Goal: Task Accomplishment & Management: Manage account settings

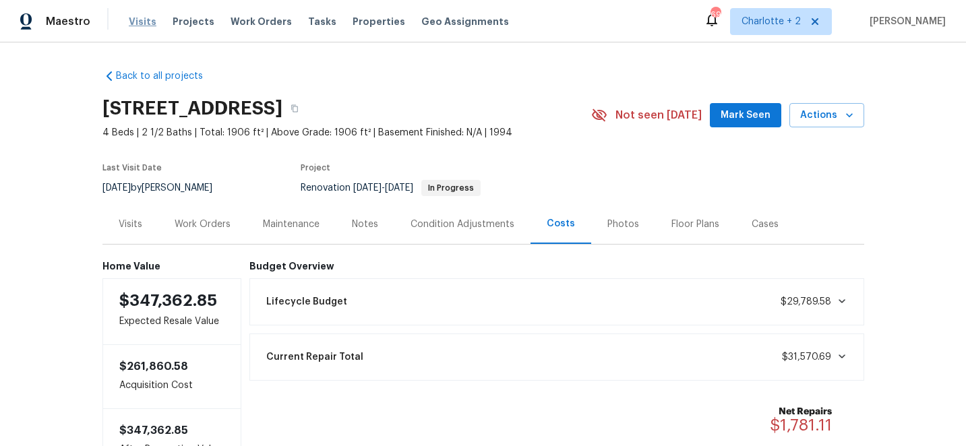
click at [138, 22] on span "Visits" at bounding box center [143, 21] width 28 height 13
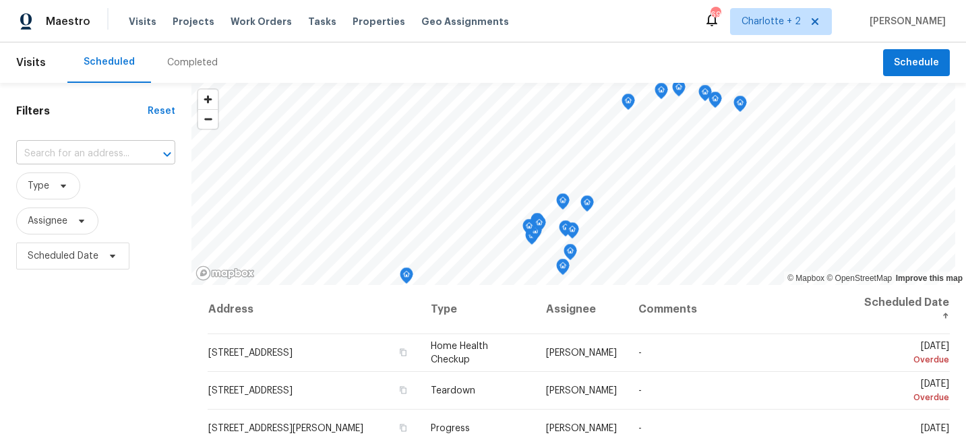
click at [69, 157] on input "text" at bounding box center [76, 154] width 121 height 21
type input "8 mea"
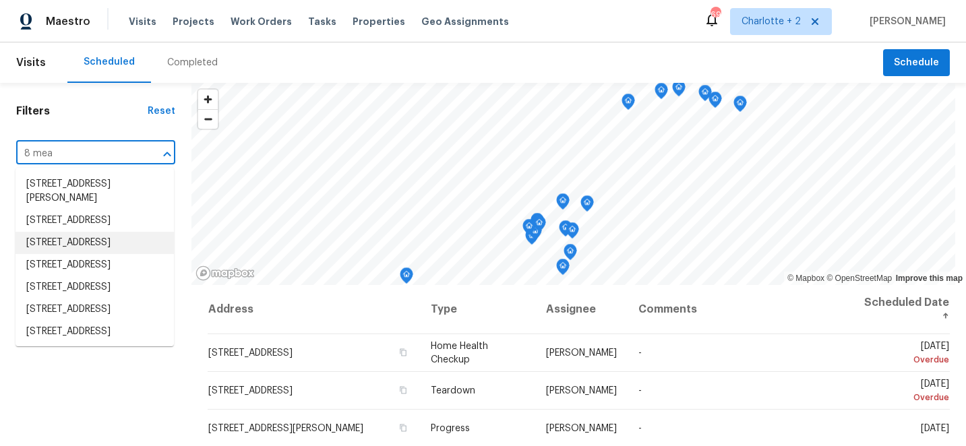
scroll to position [87, 0]
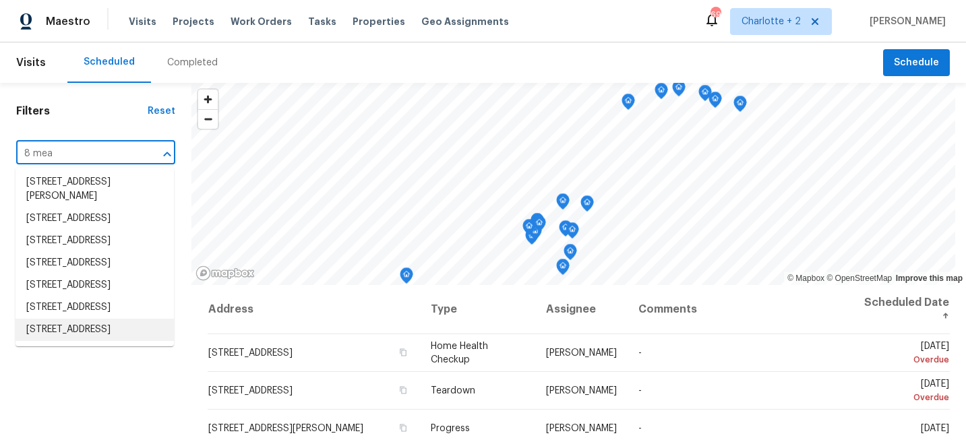
click at [78, 325] on li "[STREET_ADDRESS]" at bounding box center [95, 330] width 158 height 22
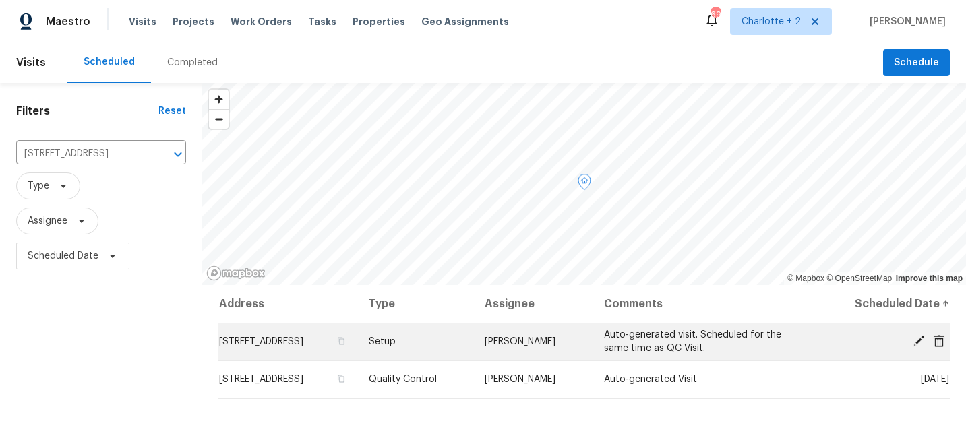
click at [918, 337] on icon at bounding box center [919, 341] width 12 height 12
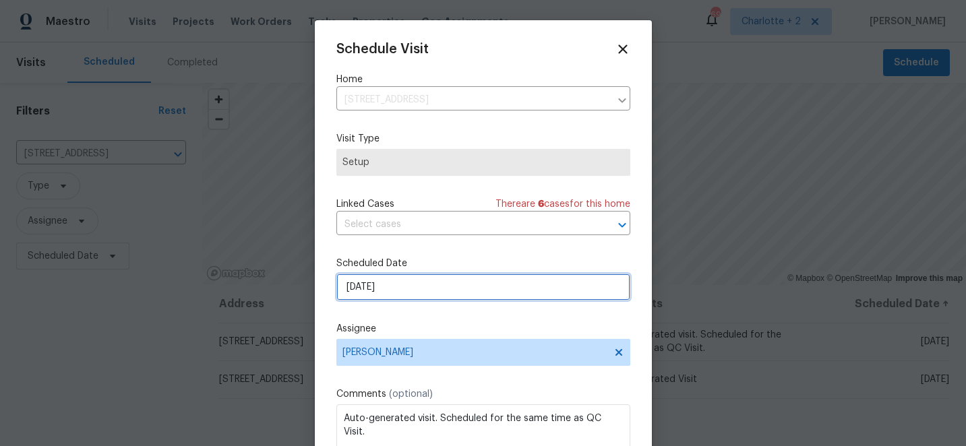
click at [462, 295] on input "[DATE]" at bounding box center [484, 287] width 294 height 27
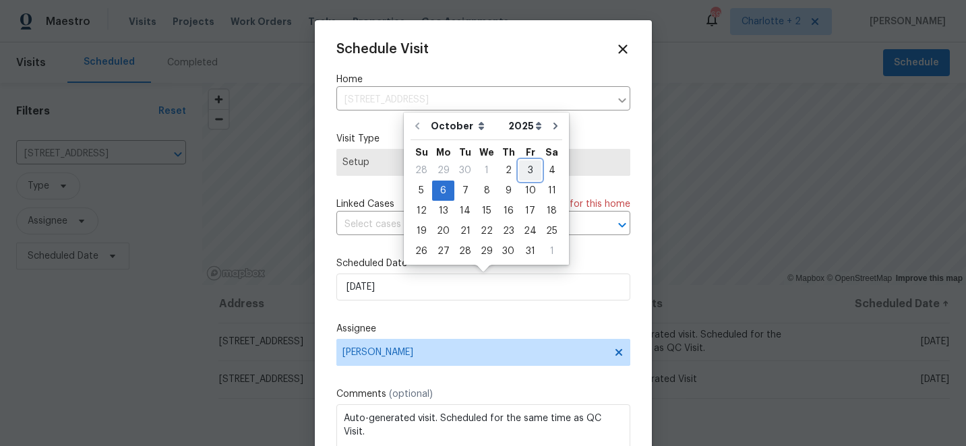
click at [525, 171] on div "3" at bounding box center [530, 170] width 22 height 19
type input "[DATE]"
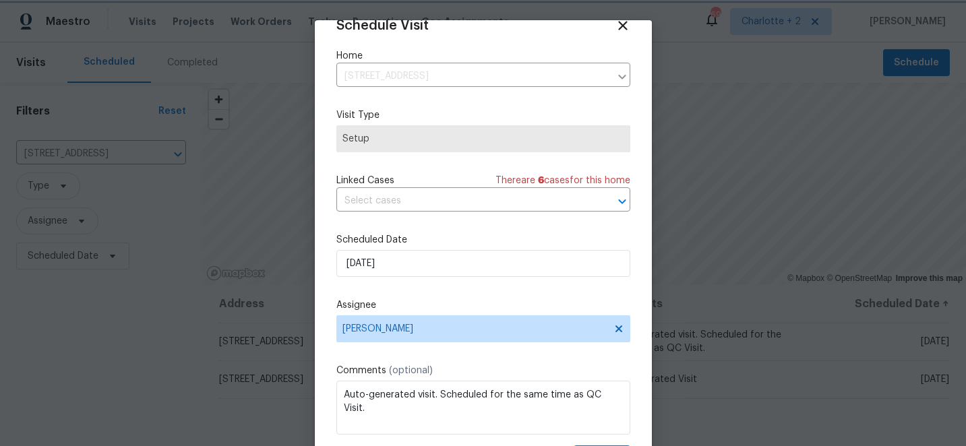
scroll to position [66, 0]
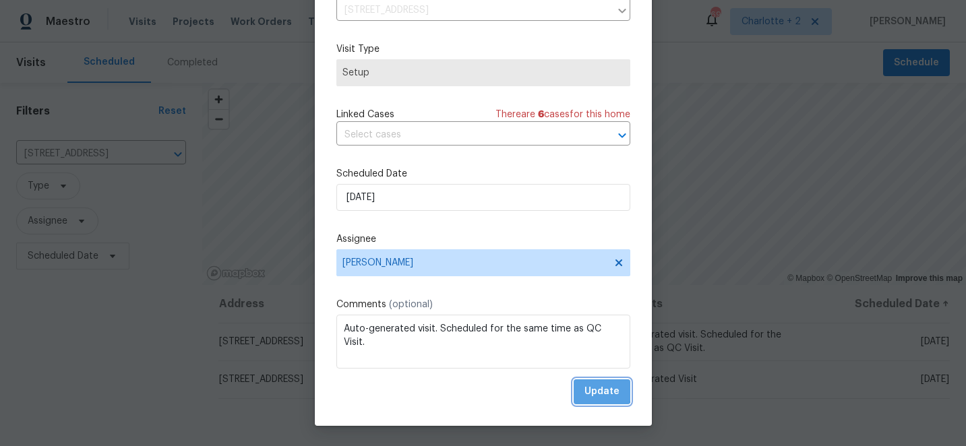
click at [596, 391] on span "Update" at bounding box center [602, 392] width 35 height 17
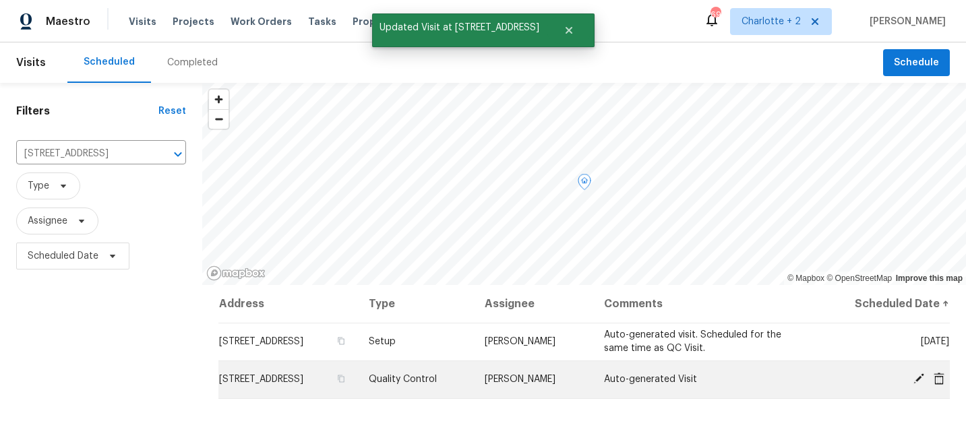
click at [921, 376] on icon at bounding box center [919, 379] width 11 height 11
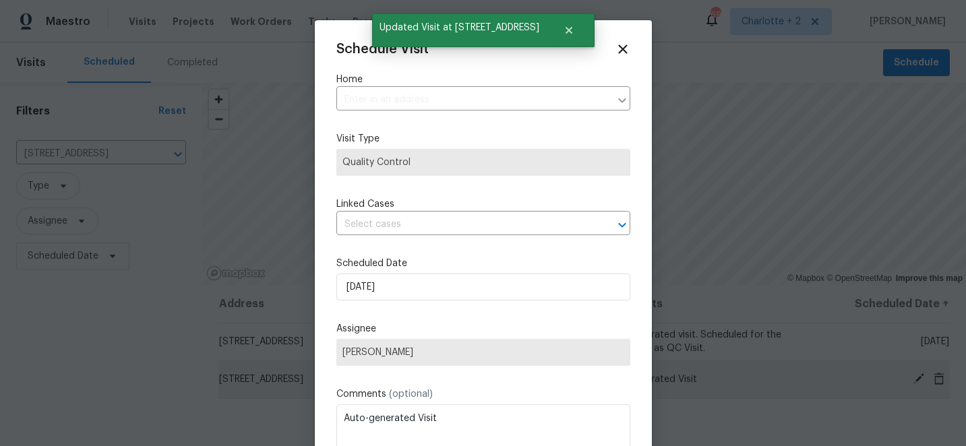
type input "[STREET_ADDRESS]"
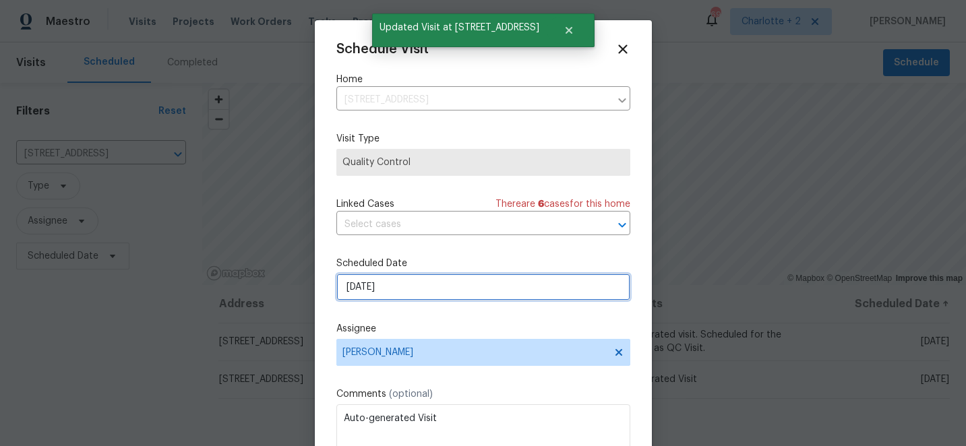
click at [424, 284] on input "[DATE]" at bounding box center [484, 287] width 294 height 27
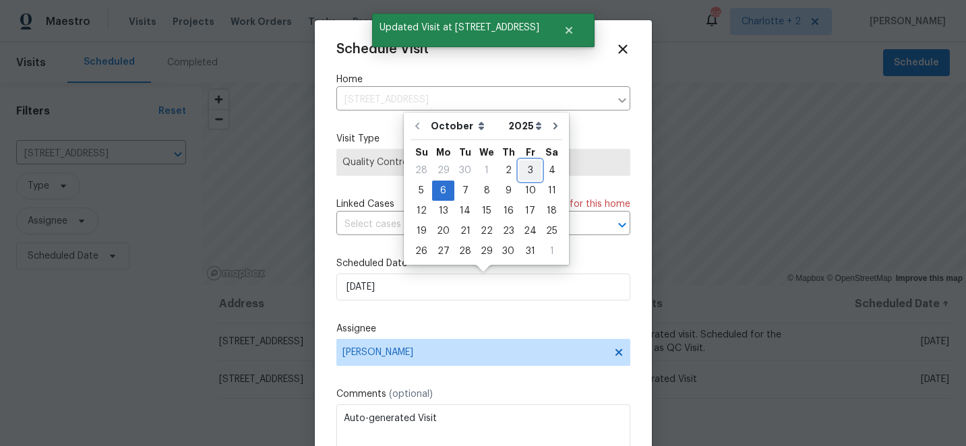
click at [531, 169] on div "3" at bounding box center [530, 170] width 22 height 19
type input "[DATE]"
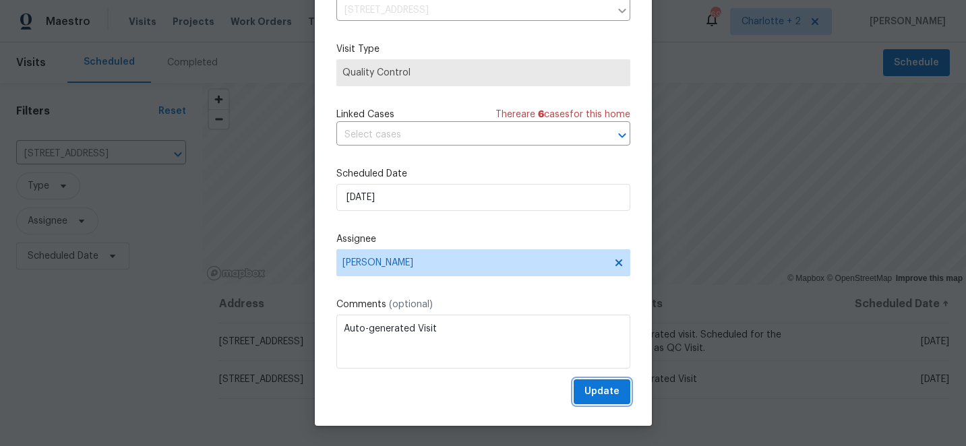
click at [613, 397] on span "Update" at bounding box center [602, 392] width 35 height 17
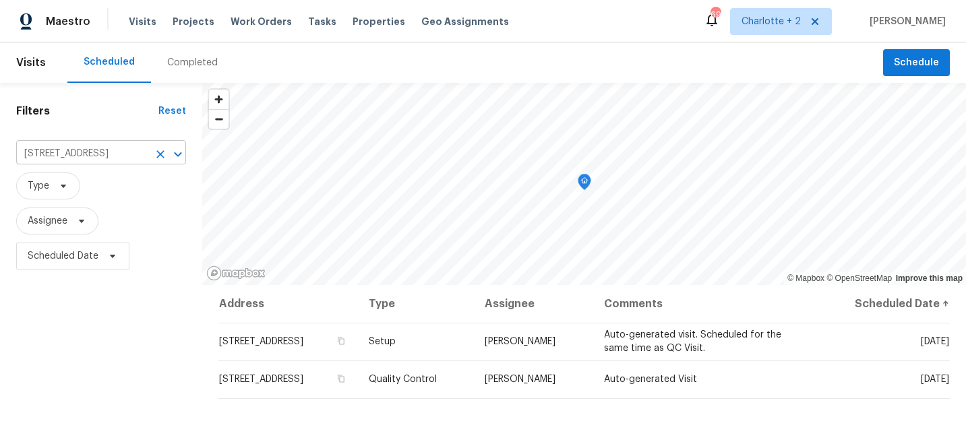
click at [162, 156] on icon "Clear" at bounding box center [160, 154] width 8 height 8
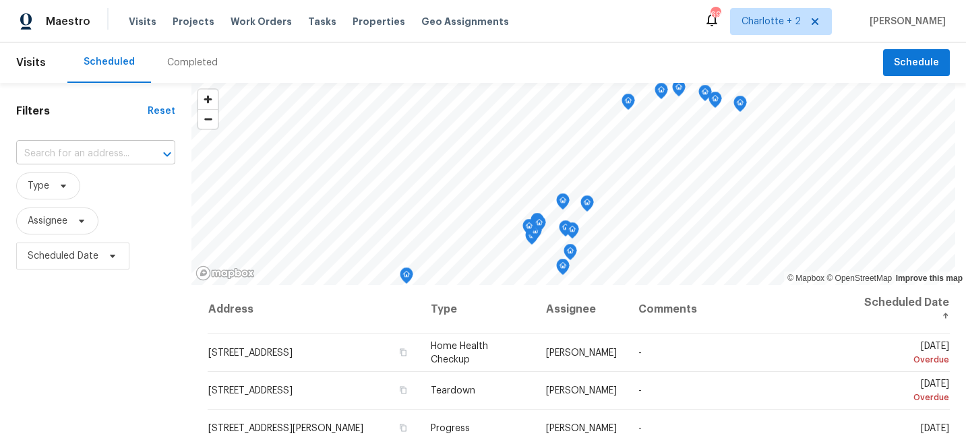
click at [64, 154] on input "text" at bounding box center [76, 154] width 121 height 21
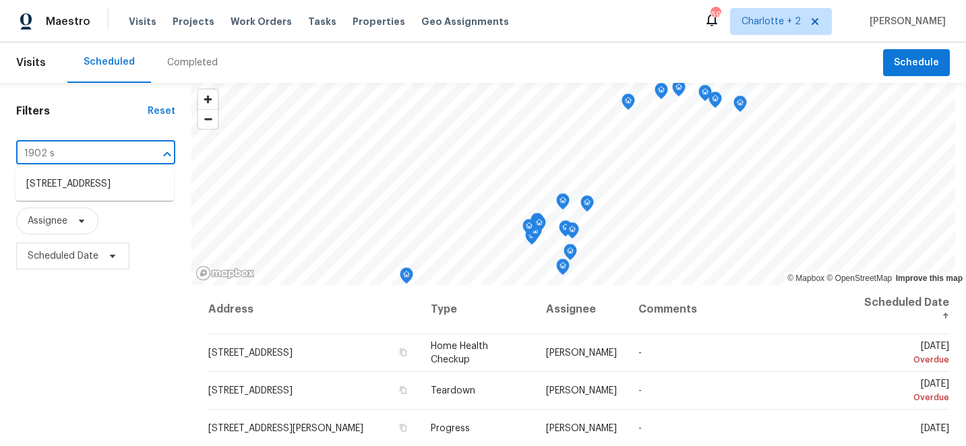
type input "1902 st"
click at [65, 196] on li "[STREET_ADDRESS]" at bounding box center [95, 184] width 158 height 22
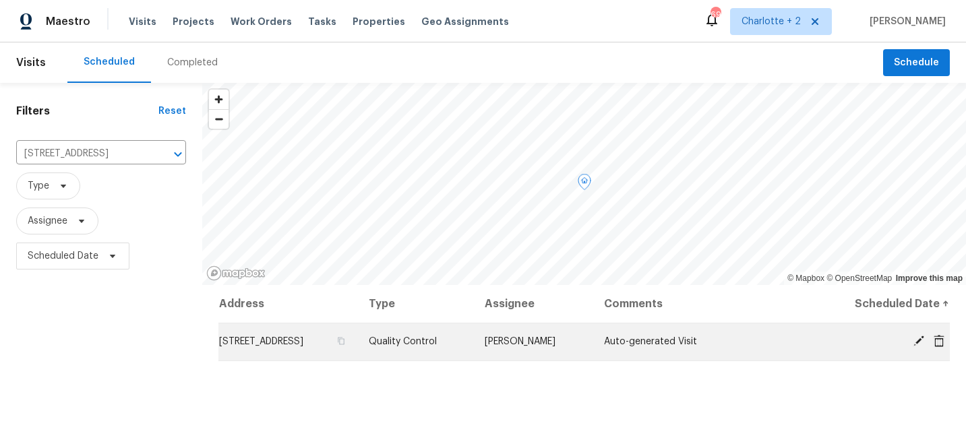
click at [915, 343] on icon at bounding box center [919, 341] width 11 height 11
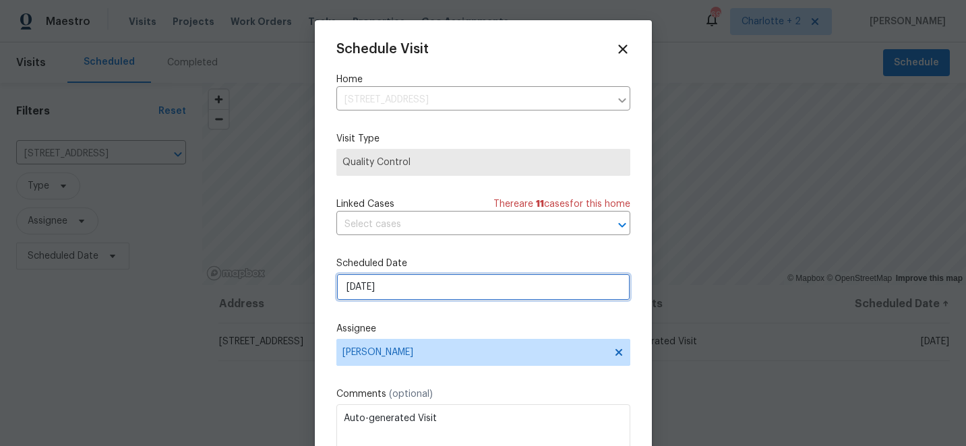
click at [418, 298] on input "[DATE]" at bounding box center [484, 287] width 294 height 27
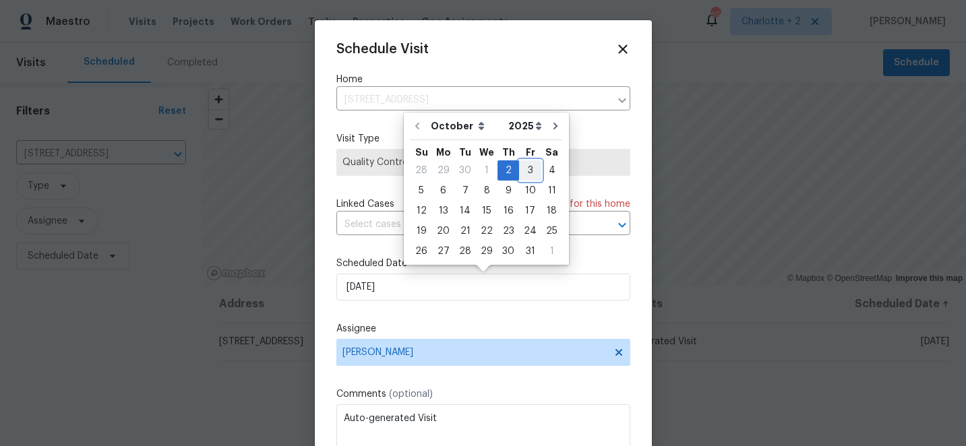
click at [525, 171] on div "3" at bounding box center [530, 170] width 22 height 19
type input "[DATE]"
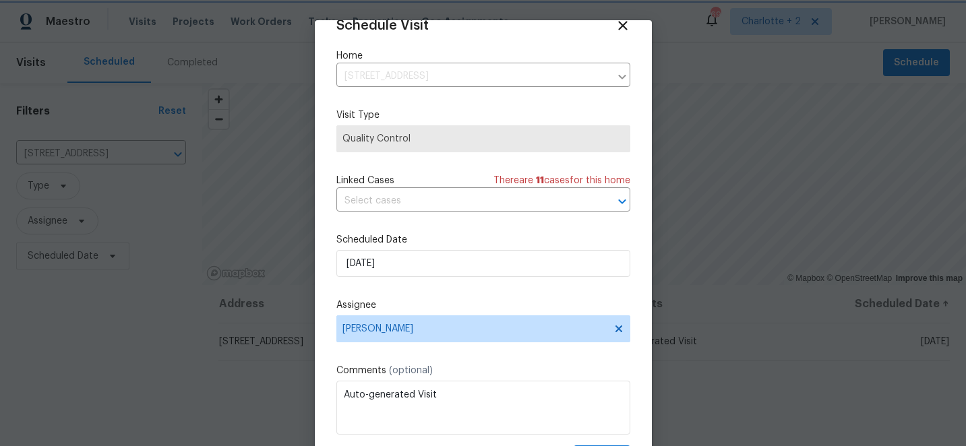
scroll to position [66, 0]
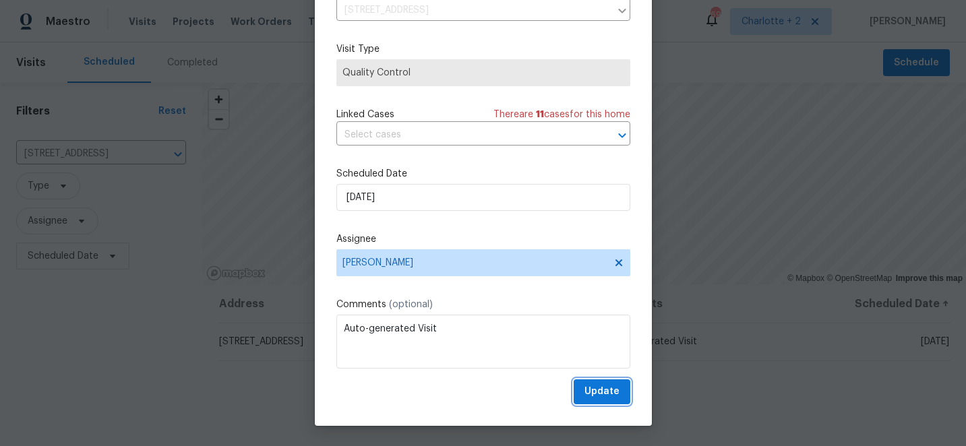
click at [607, 395] on span "Update" at bounding box center [602, 392] width 35 height 17
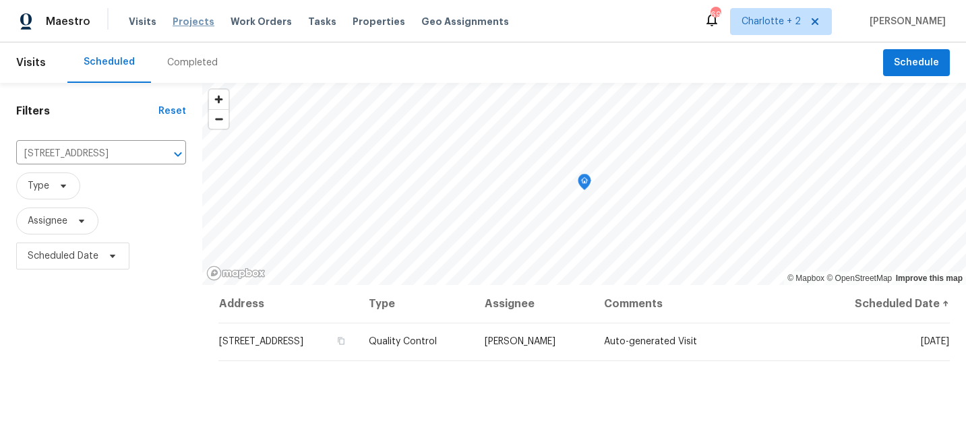
click at [179, 18] on span "Projects" at bounding box center [194, 21] width 42 height 13
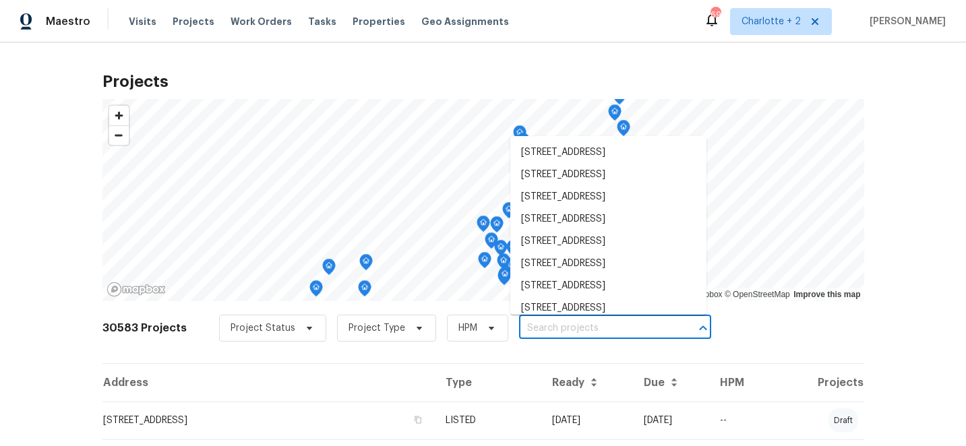
click at [544, 328] on input "text" at bounding box center [596, 328] width 154 height 21
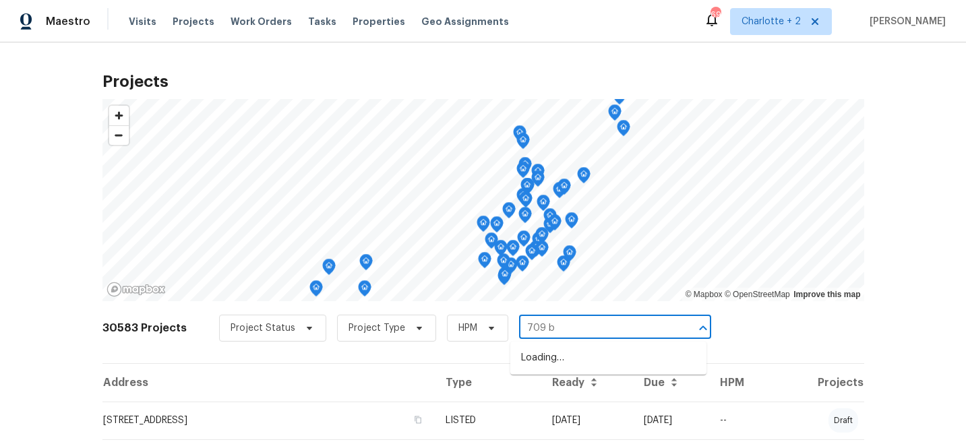
type input "709 br"
click at [567, 392] on li "[STREET_ADDRESS]" at bounding box center [609, 381] width 196 height 22
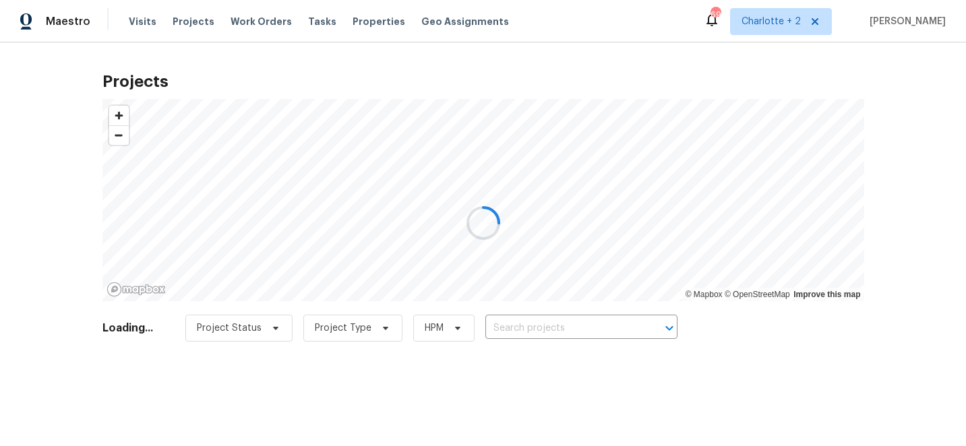
type input "[STREET_ADDRESS]"
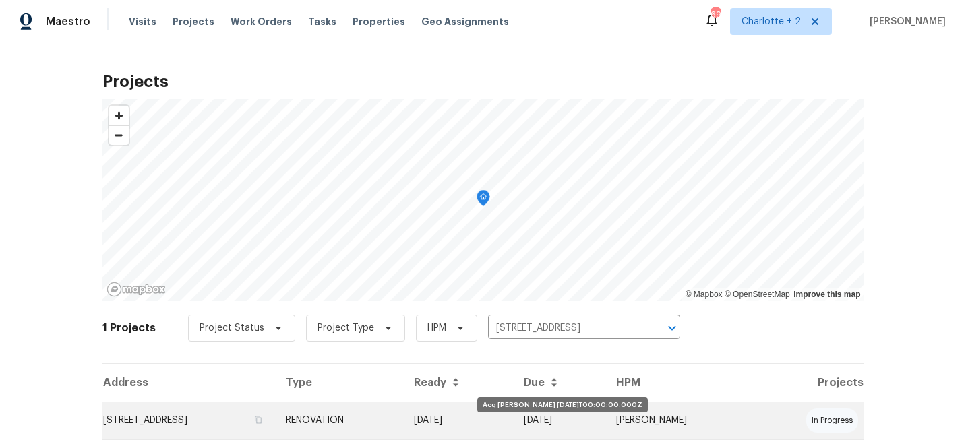
click at [488, 413] on td "[DATE]" at bounding box center [458, 421] width 111 height 38
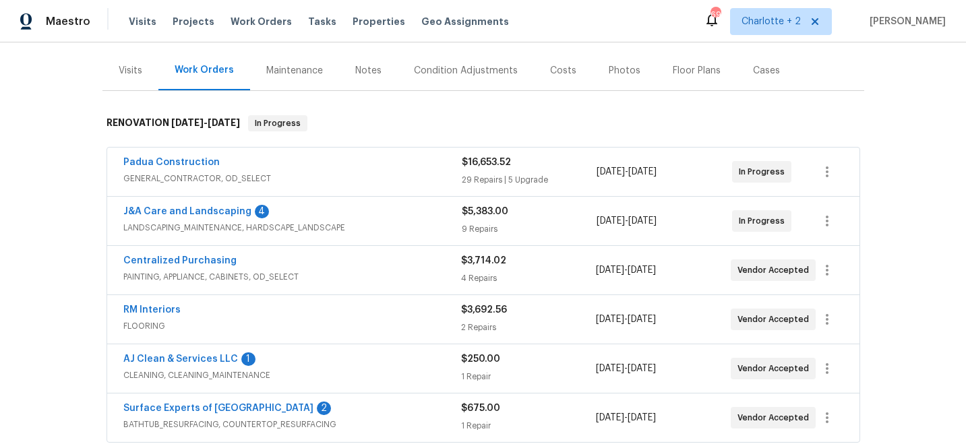
scroll to position [193, 0]
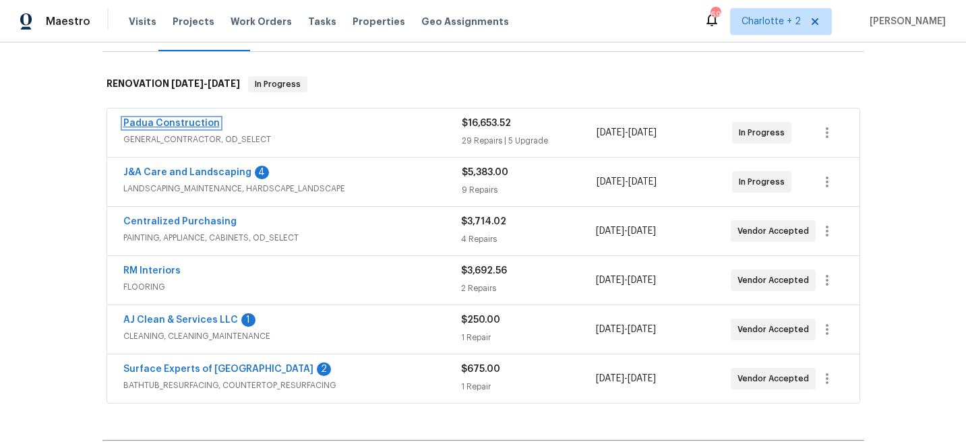
click at [183, 123] on link "Padua Construction" at bounding box center [171, 123] width 96 height 9
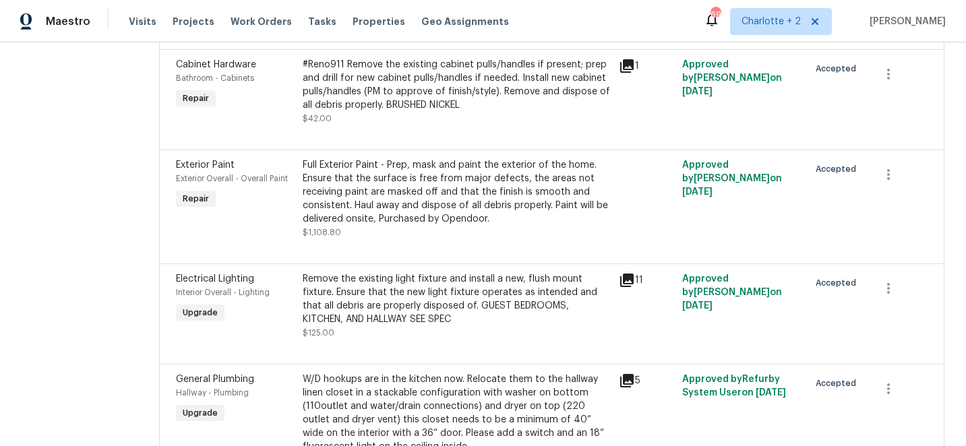
scroll to position [3359, 0]
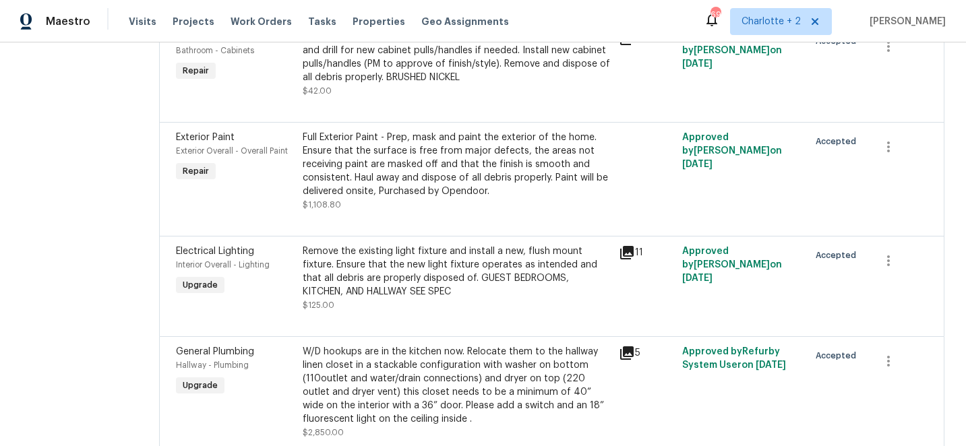
click at [393, 345] on div "W/D hookups are in the kitchen now. Relocate them to the hallway linen closet i…" at bounding box center [457, 385] width 309 height 81
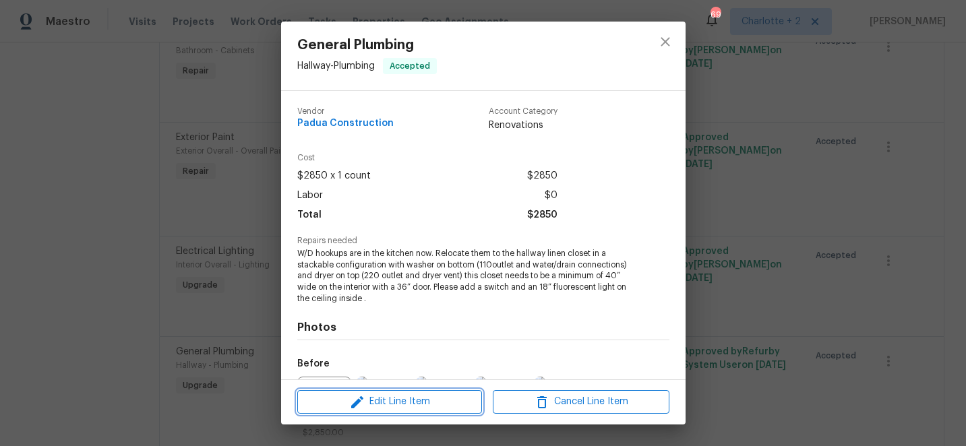
click at [389, 403] on span "Edit Line Item" at bounding box center [389, 402] width 177 height 17
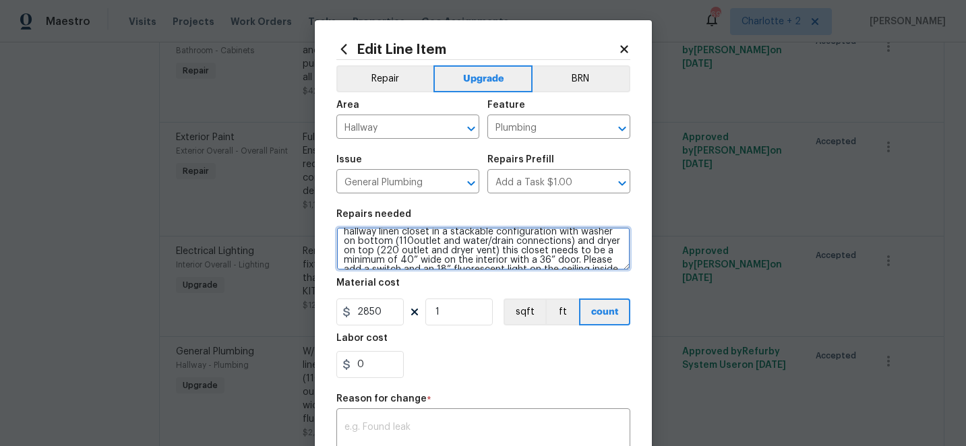
scroll to position [28, 0]
drag, startPoint x: 505, startPoint y: 239, endPoint x: 548, endPoint y: 268, distance: 52.0
click at [548, 268] on textarea "W/D hookups are in the kitchen now. Relocate them to the hallway linen closet i…" at bounding box center [484, 248] width 294 height 43
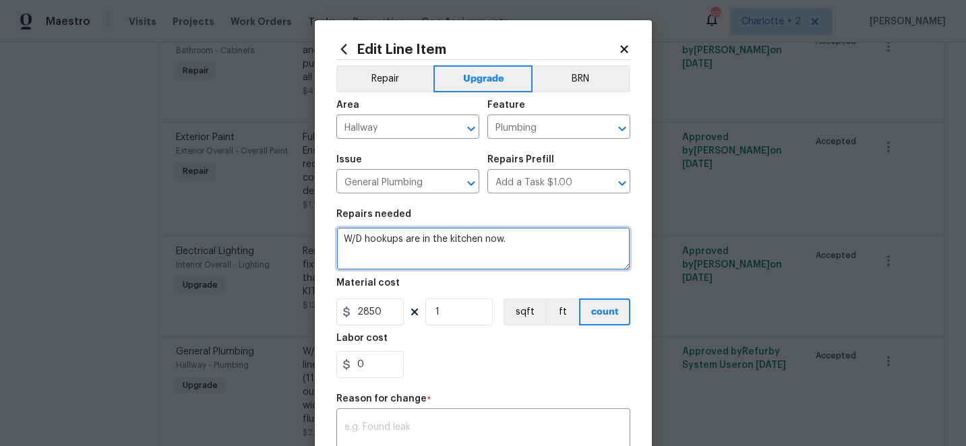
scroll to position [0, 0]
click at [522, 242] on textarea "W/D hookups are in the kitchen now." at bounding box center [484, 248] width 294 height 43
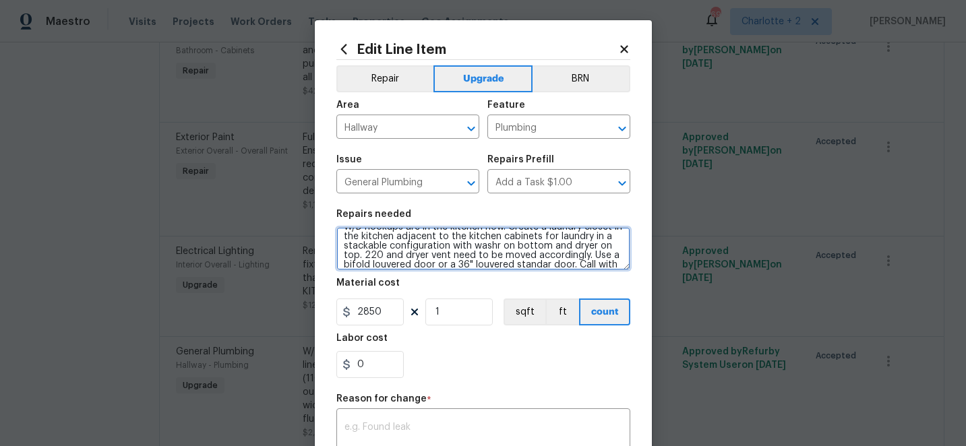
scroll to position [22, 0]
click at [547, 260] on textarea "W/D hookups are in the kitchen now. Create a laundry closet in the kitchen adja…" at bounding box center [484, 248] width 294 height 43
click at [494, 238] on textarea "W/D hookups are in the kitchen now. Create a laundry closet in the kitchen adja…" at bounding box center [484, 248] width 294 height 43
type textarea "W/D hookups are in the kitchen now. Create a laundry closet in the kitchen adja…"
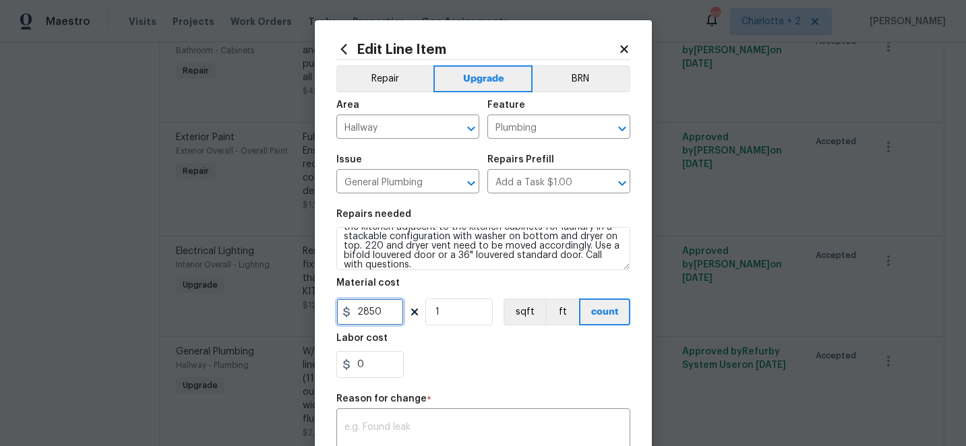
click at [399, 310] on input "2850" at bounding box center [370, 312] width 67 height 27
type input "1300"
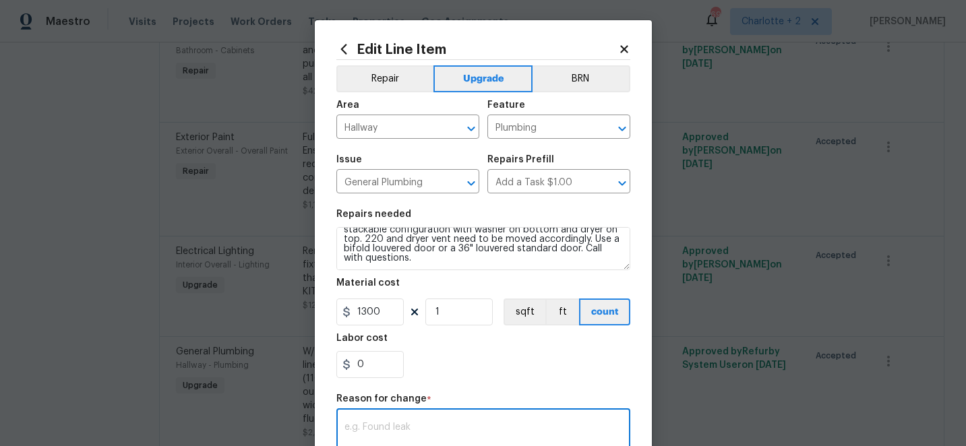
click at [382, 438] on textarea at bounding box center [484, 437] width 278 height 28
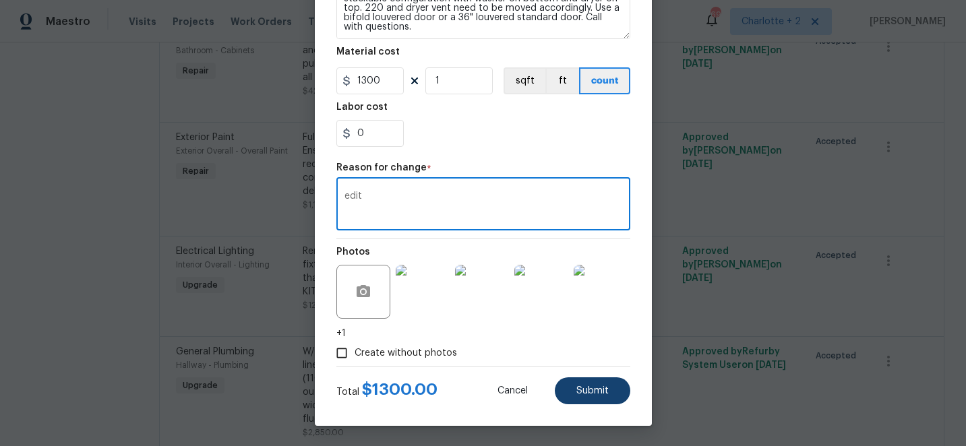
type textarea "edit"
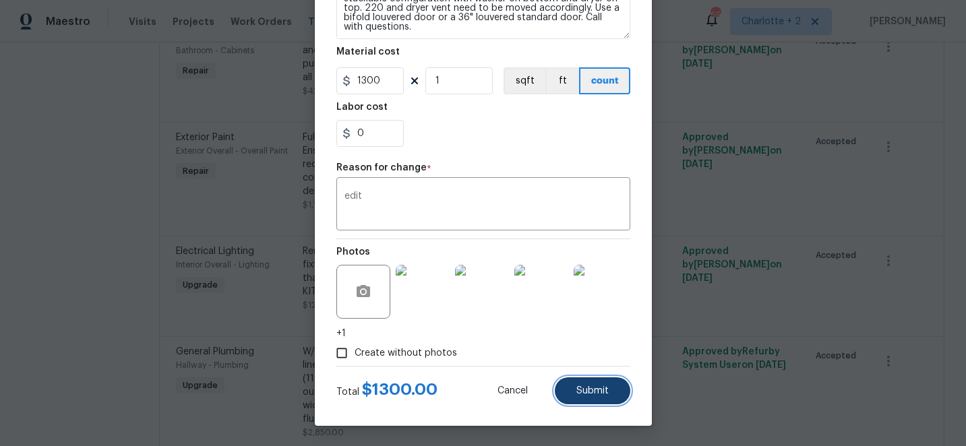
click at [572, 389] on button "Submit" at bounding box center [593, 391] width 76 height 27
type textarea "W/D hookups are in the kitchen now. Relocate them to the hallway linen closet i…"
type input "2850"
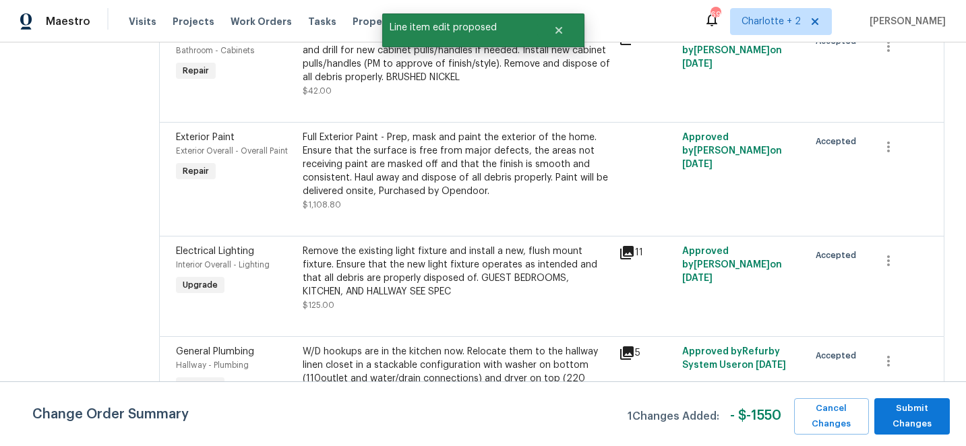
scroll to position [0, 0]
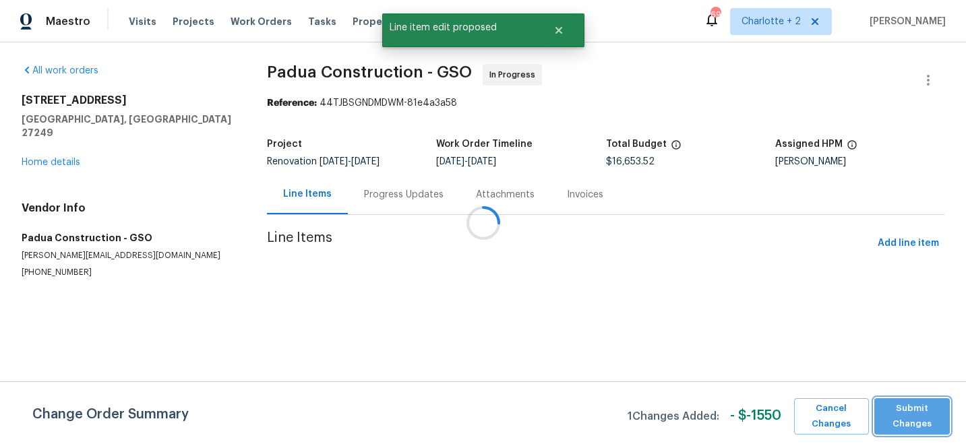
click at [915, 422] on span "Submit Changes" at bounding box center [912, 416] width 62 height 31
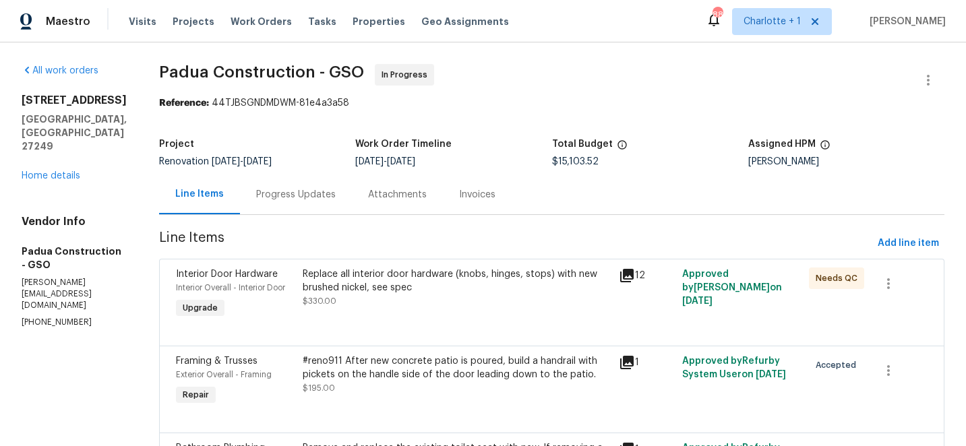
click at [267, 196] on div "Progress Updates" at bounding box center [296, 194] width 80 height 13
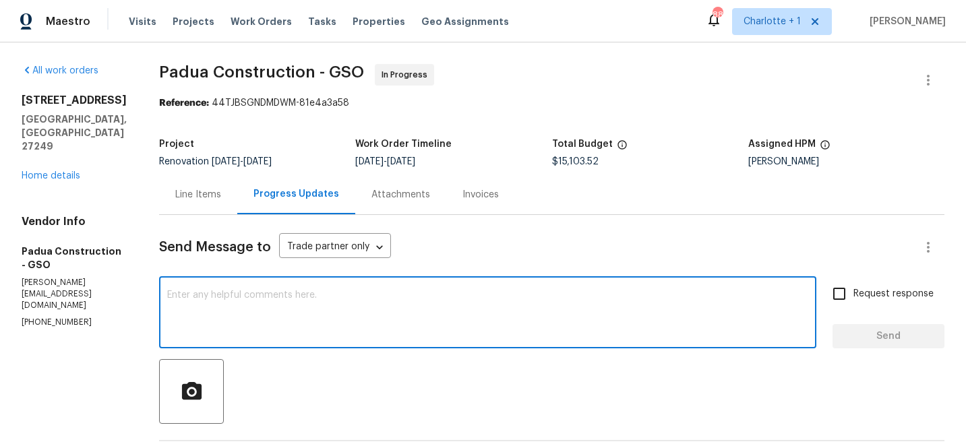
click at [430, 306] on textarea at bounding box center [487, 314] width 641 height 47
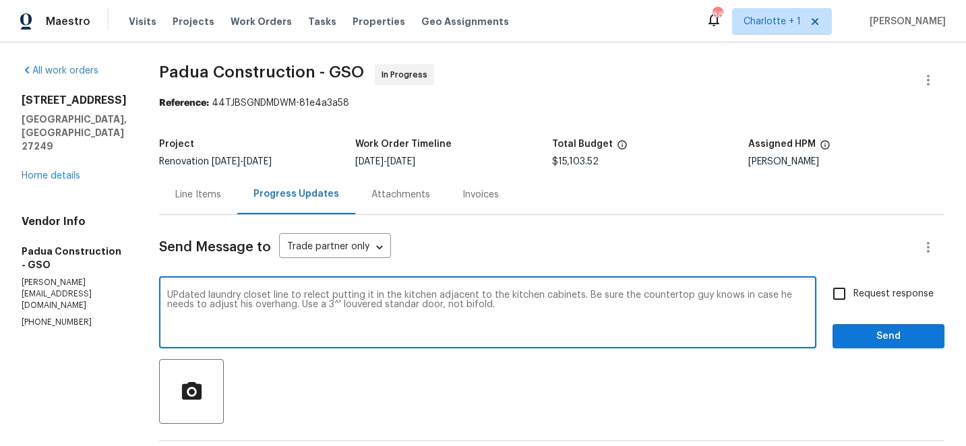
click at [345, 303] on textarea "UPdated laundry closet line to relect putting it in the kitchen adjacent to the…" at bounding box center [487, 314] width 641 height 47
click at [167, 295] on textarea "UPdated laundry closet line to relect putting it in the kitchen adjacent to the…" at bounding box center [487, 314] width 641 height 47
click at [279, 295] on textarea "Updated laundry closet line to relect putting it in the kitchen adjacent to the…" at bounding box center [487, 314] width 641 height 47
type textarea "Updated laundry closet line to reflect putting it in the kitchen adjacent to th…"
click at [838, 290] on input "Request response" at bounding box center [839, 294] width 28 height 28
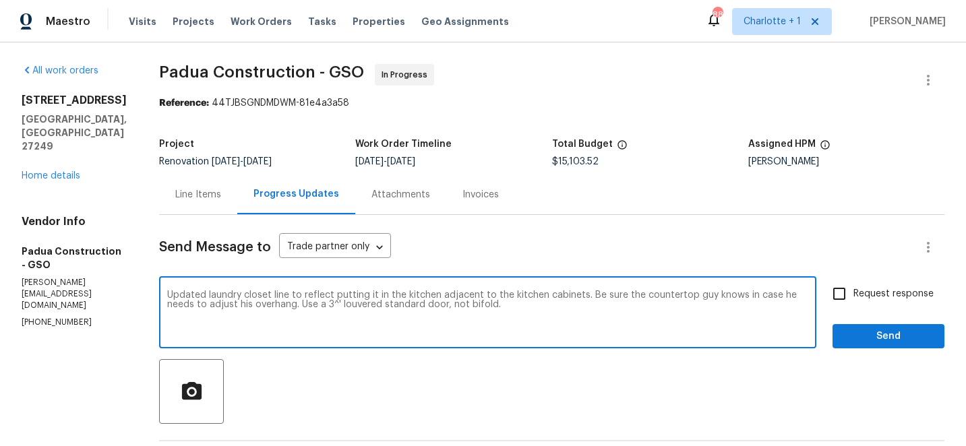
checkbox input "true"
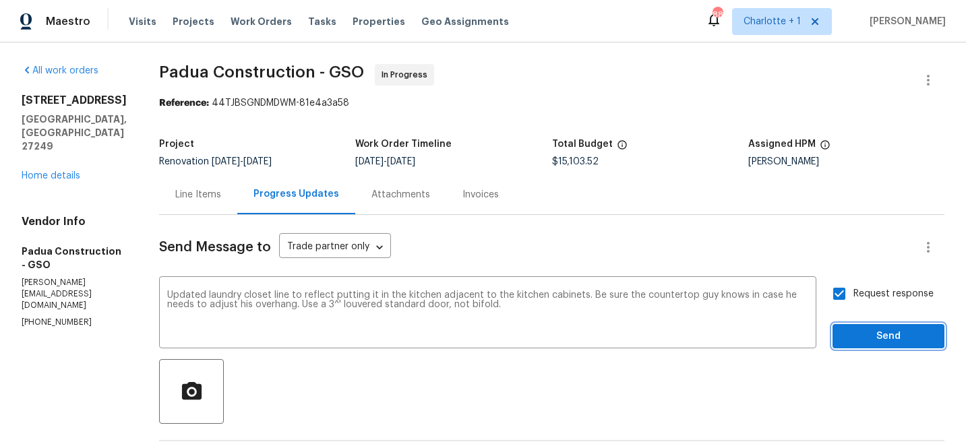
click at [896, 336] on span "Send" at bounding box center [889, 336] width 90 height 17
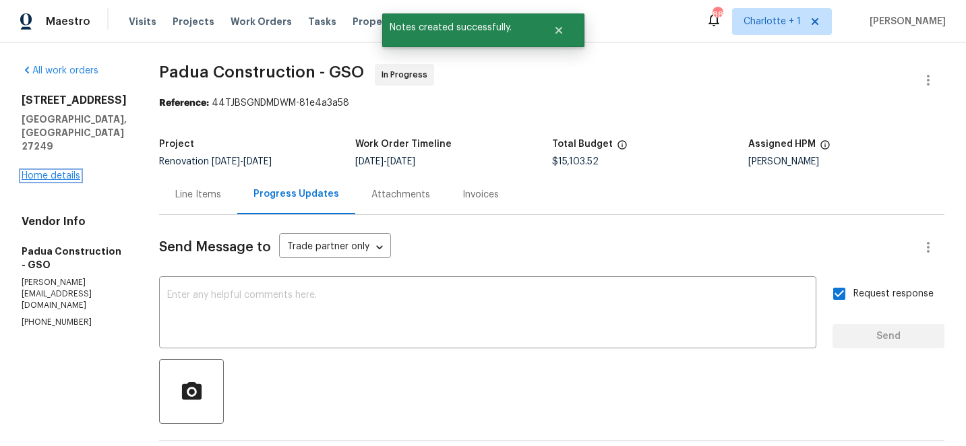
click at [65, 173] on link "Home details" at bounding box center [51, 175] width 59 height 9
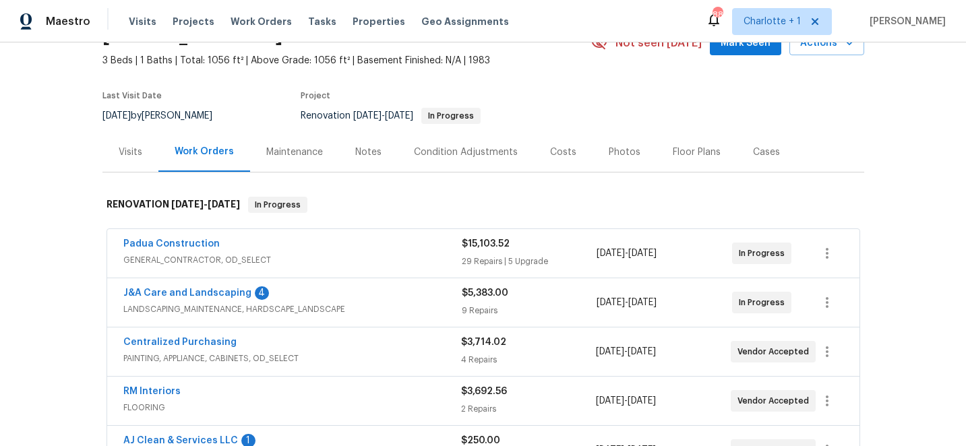
scroll to position [56, 0]
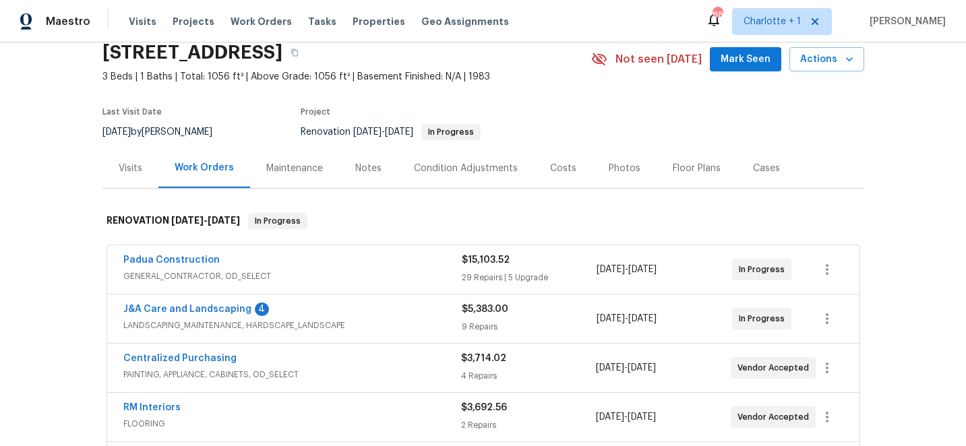
click at [557, 167] on div "Costs" at bounding box center [563, 168] width 26 height 13
